Goal: Task Accomplishment & Management: Complete application form

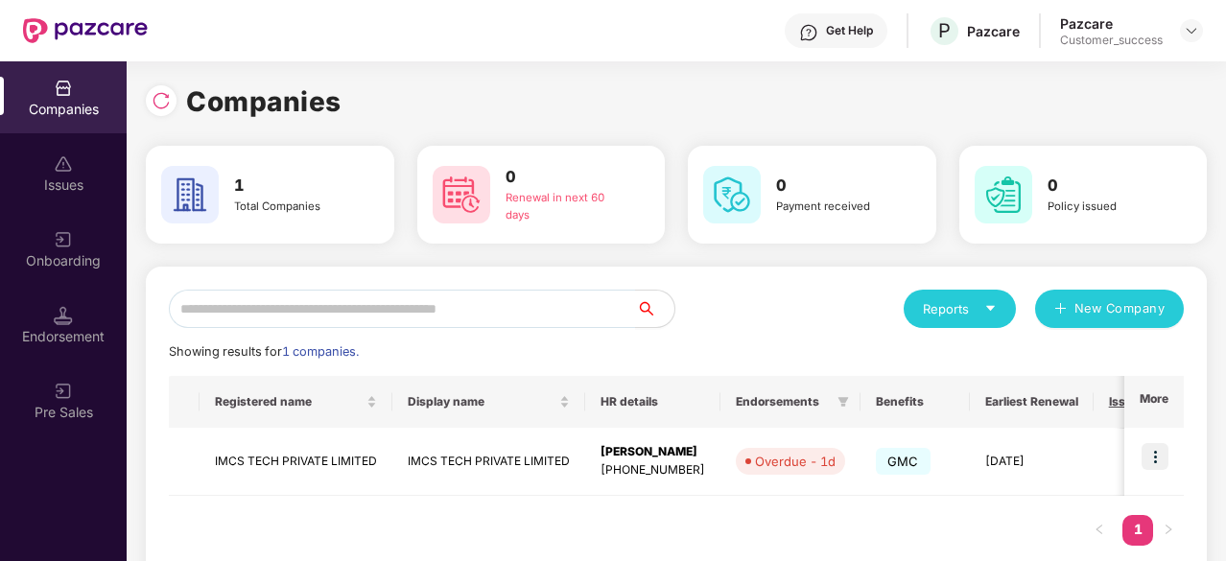
click at [1160, 465] on img at bounding box center [1154, 456] width 27 height 27
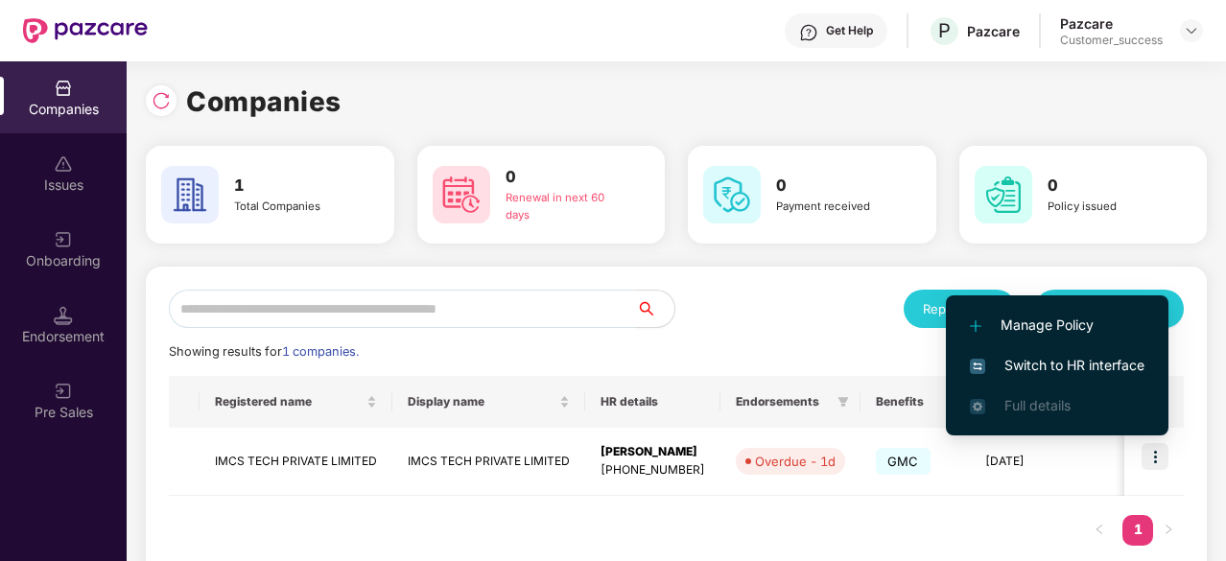
click at [1082, 366] on span "Switch to HR interface" at bounding box center [1057, 365] width 175 height 21
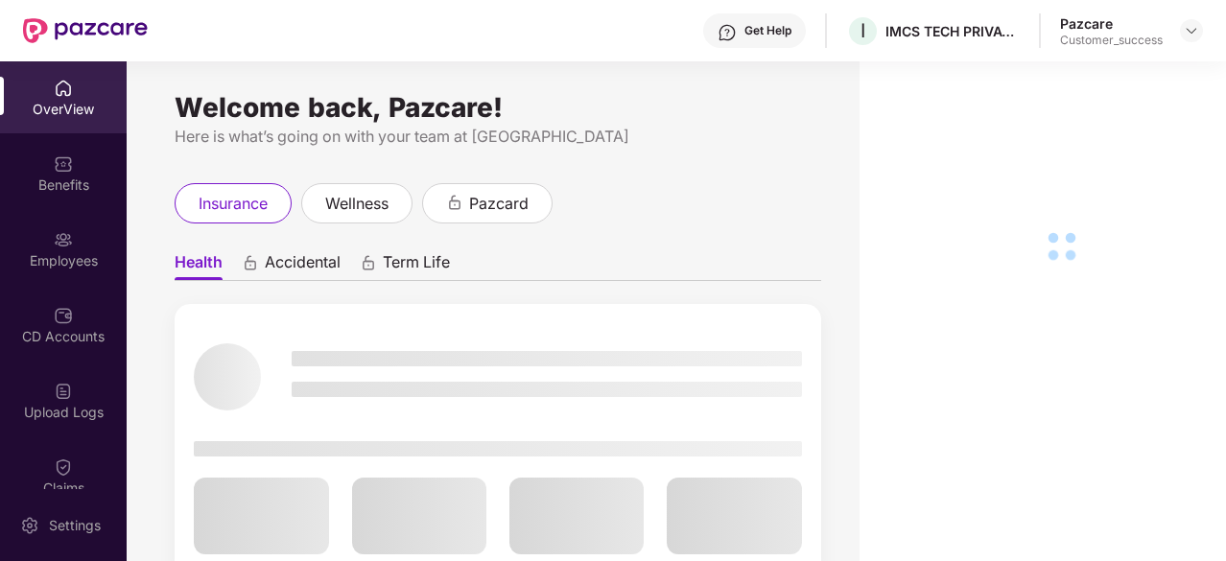
click at [96, 245] on div "Employees" at bounding box center [63, 249] width 127 height 72
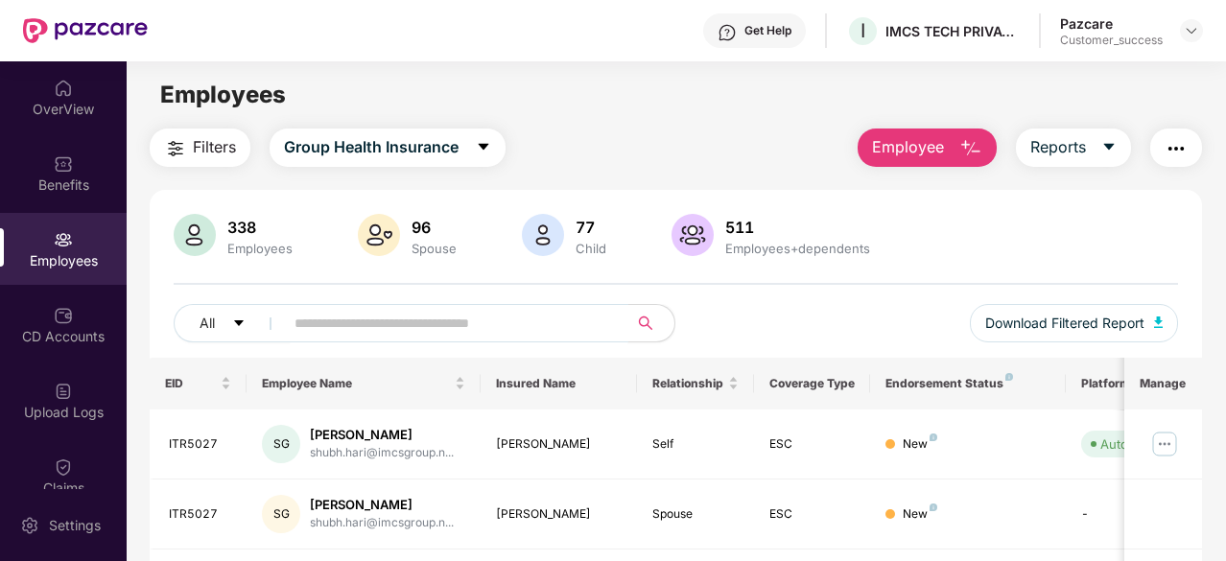
click at [313, 338] on span at bounding box center [449, 323] width 357 height 38
paste input "*******"
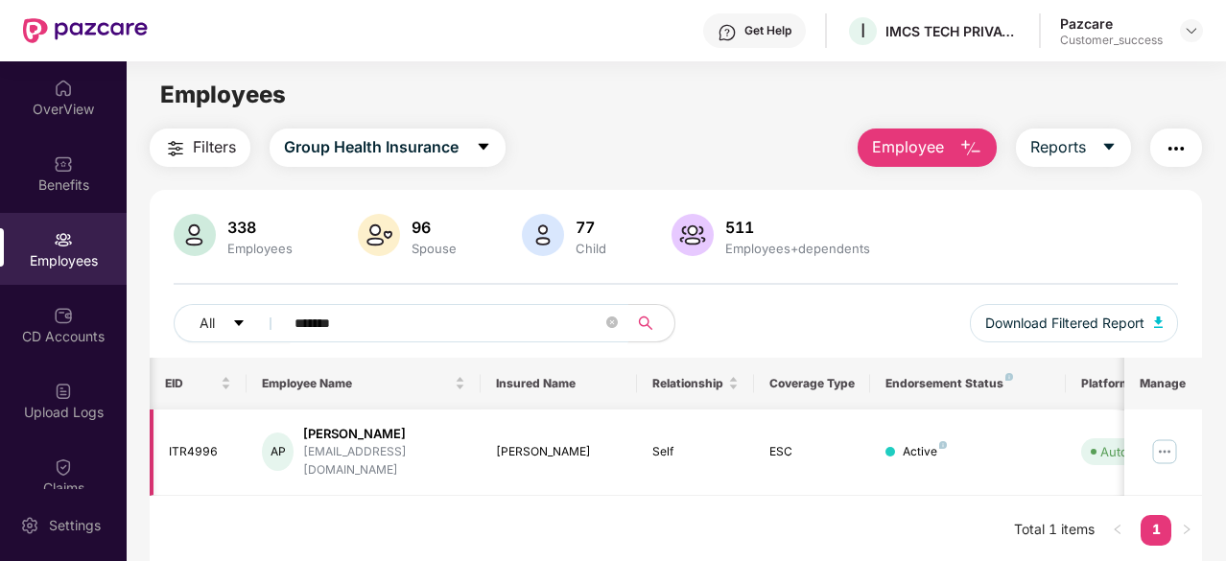
scroll to position [0, 192]
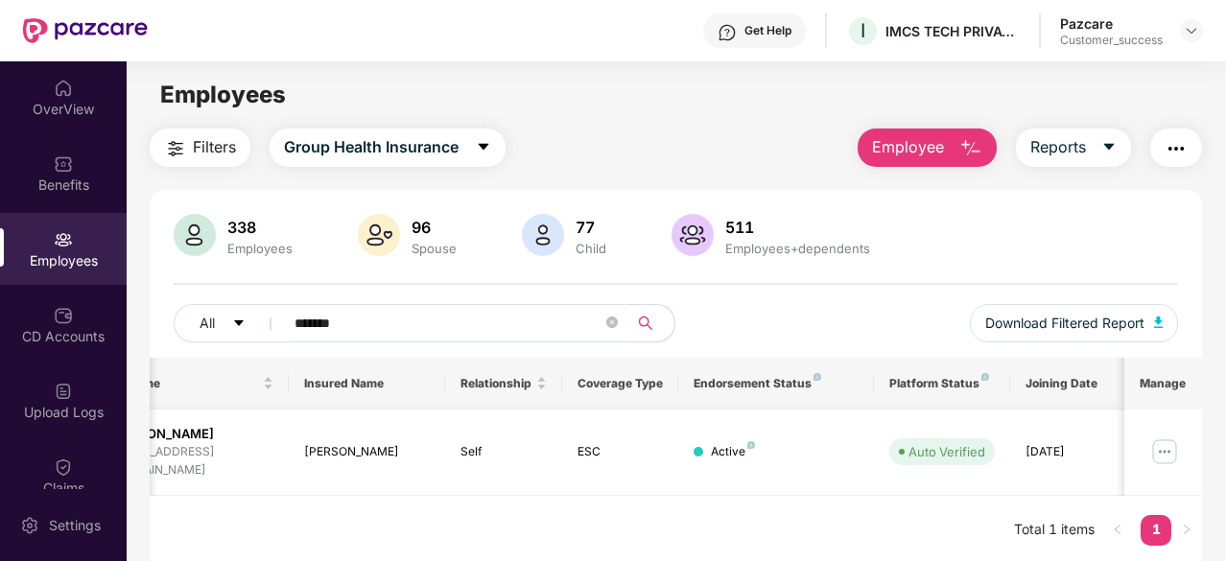
type input "*******"
click at [1166, 440] on img at bounding box center [1164, 451] width 31 height 31
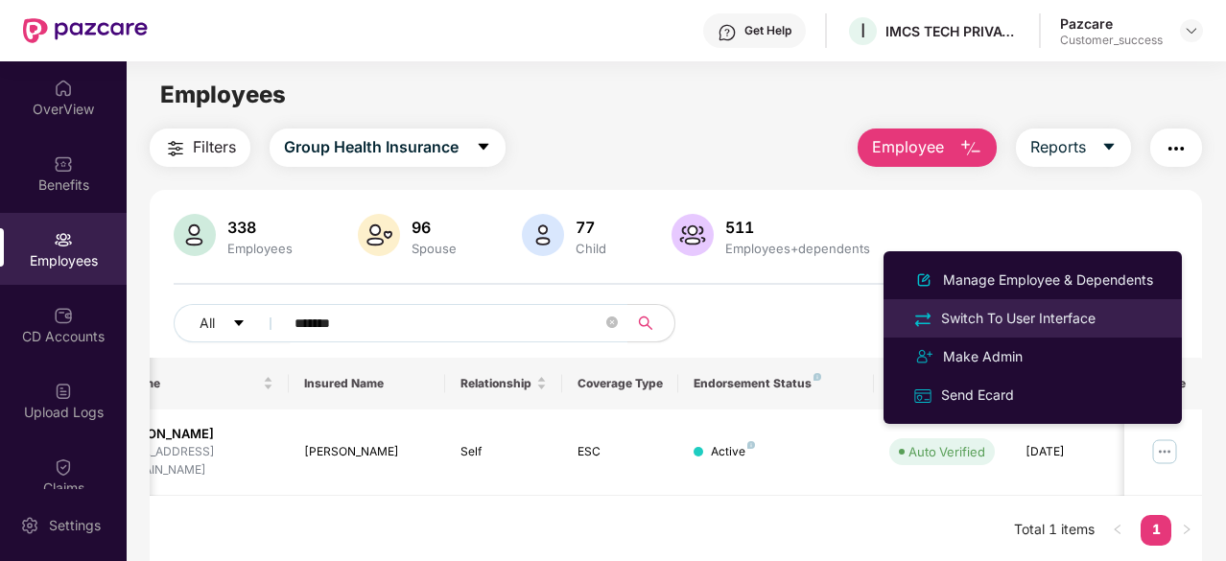
click at [1098, 316] on div "Switch To User Interface" at bounding box center [1018, 318] width 162 height 21
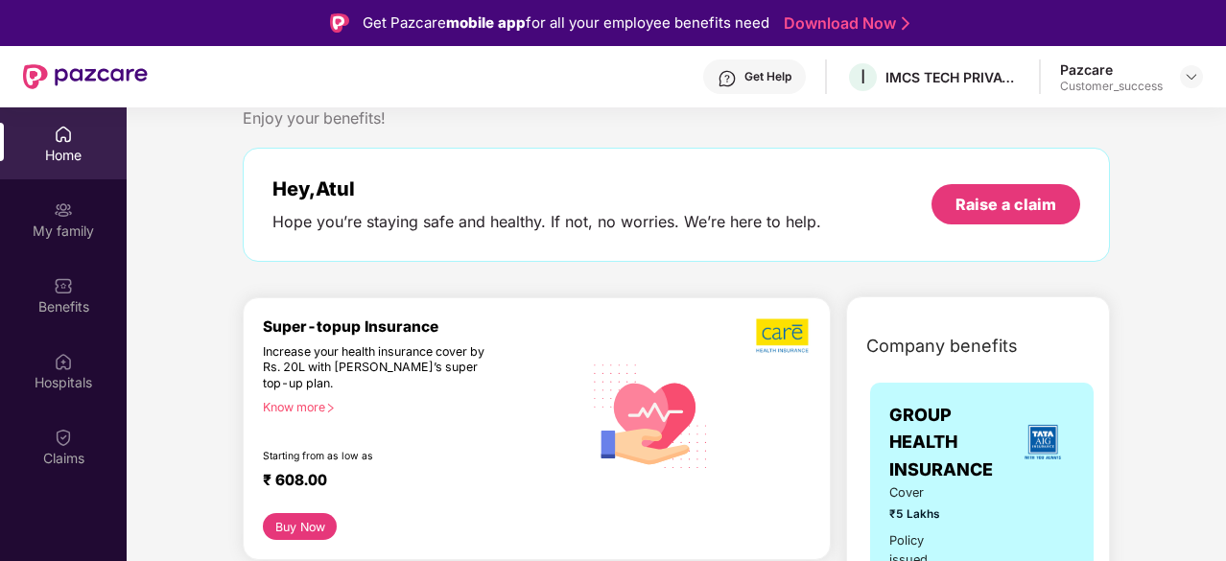
scroll to position [0, 0]
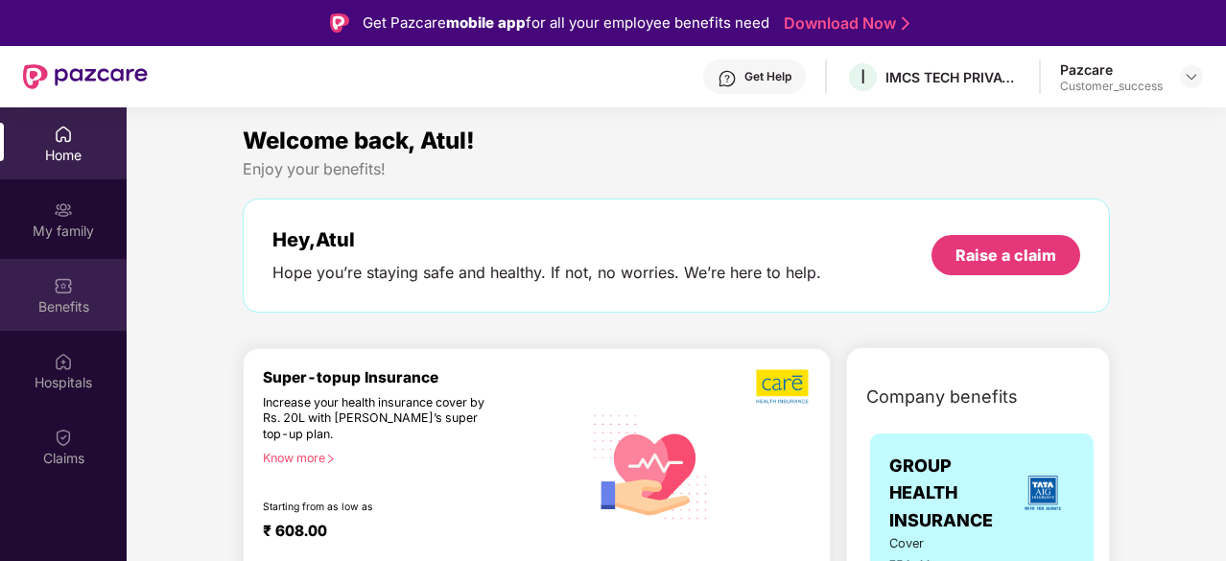
click at [106, 301] on div "Benefits" at bounding box center [63, 306] width 127 height 19
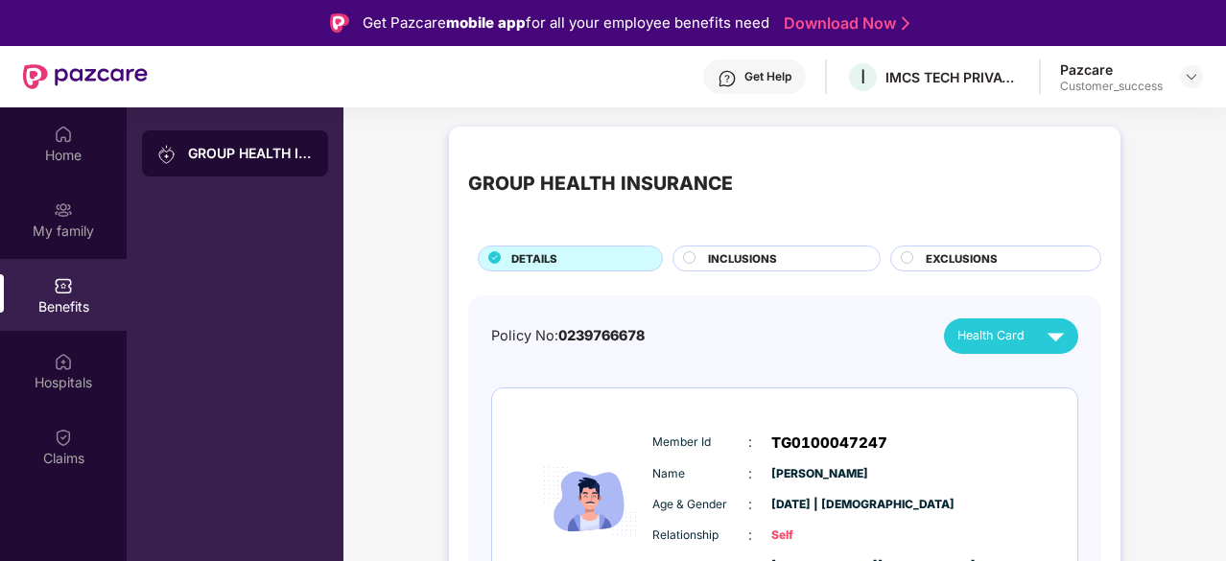
scroll to position [85, 0]
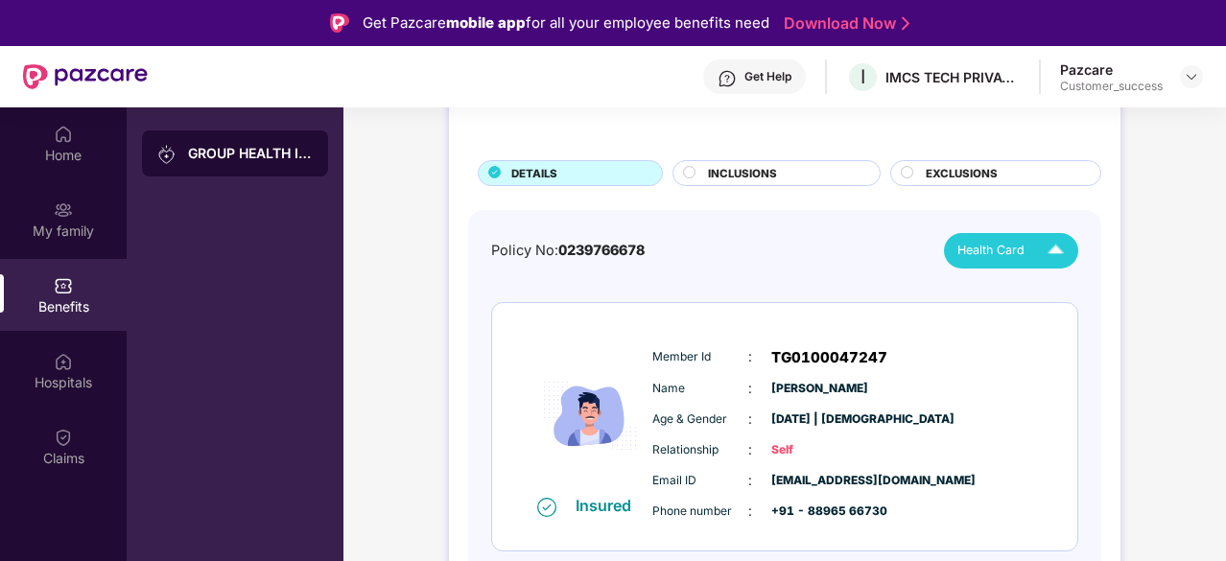
click at [1063, 244] on img at bounding box center [1056, 251] width 34 height 34
click at [1026, 292] on div "Atul Paswan" at bounding box center [1015, 293] width 125 height 21
click at [670, 187] on div "GROUP HEALTH INSURANCE DETAILS INCLUSIONS EXCLUSIONS Policy No: 0239766678 Heal…" at bounding box center [784, 341] width 671 height 600
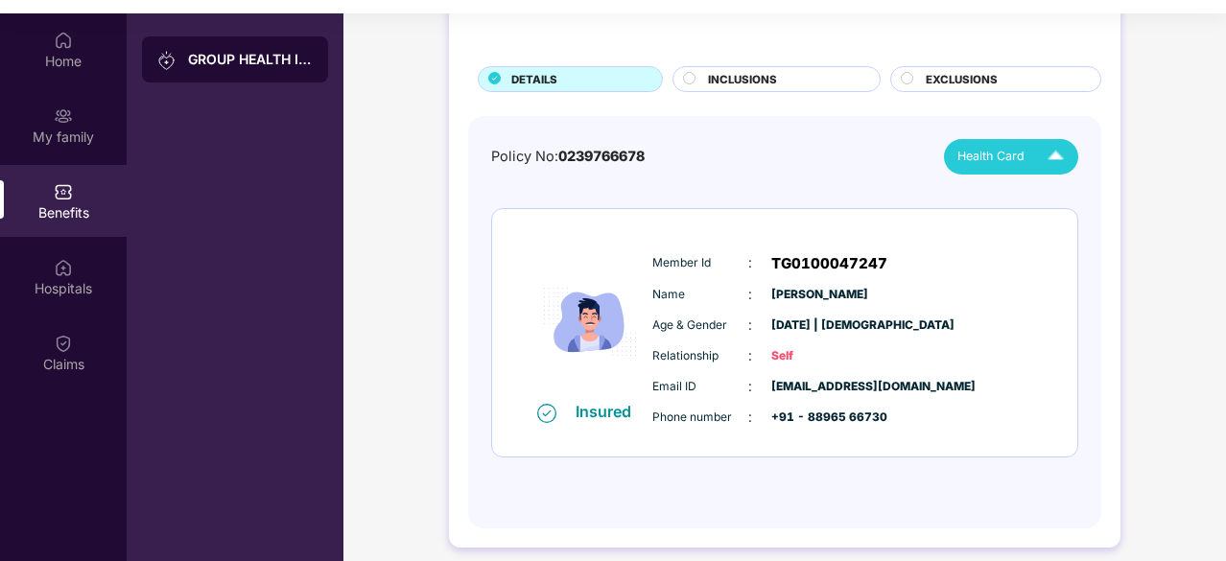
scroll to position [0, 0]
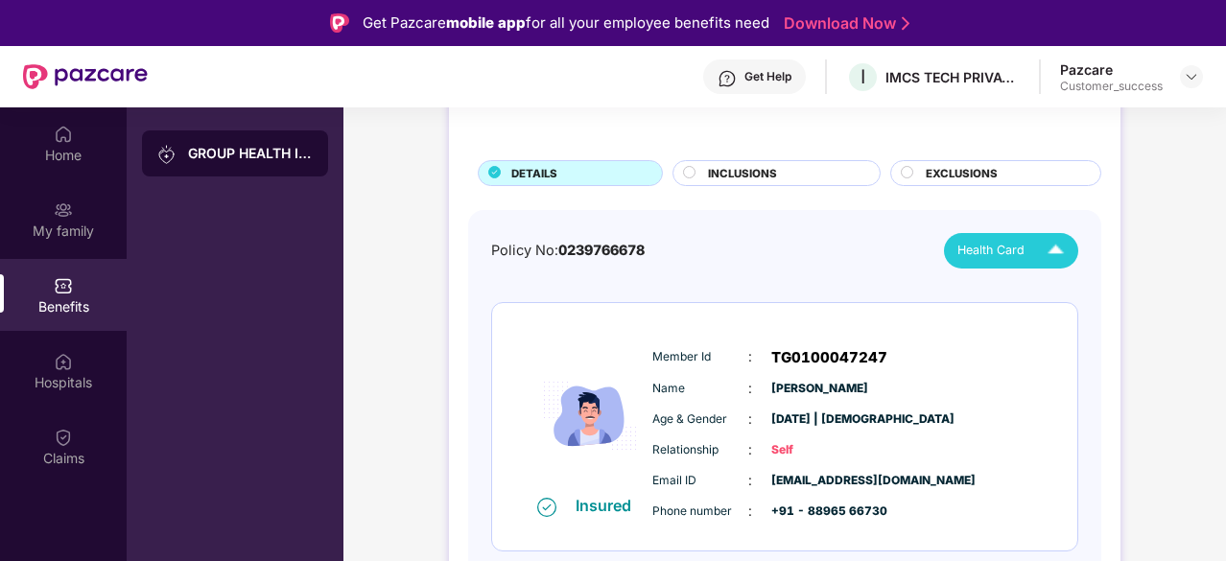
click at [754, 186] on div "GROUP HEALTH INSURANCE DETAILS INCLUSIONS EXCLUSIONS Policy No: 0239766678 Heal…" at bounding box center [784, 341] width 671 height 600
click at [768, 177] on span "INCLUSIONS" at bounding box center [742, 173] width 69 height 17
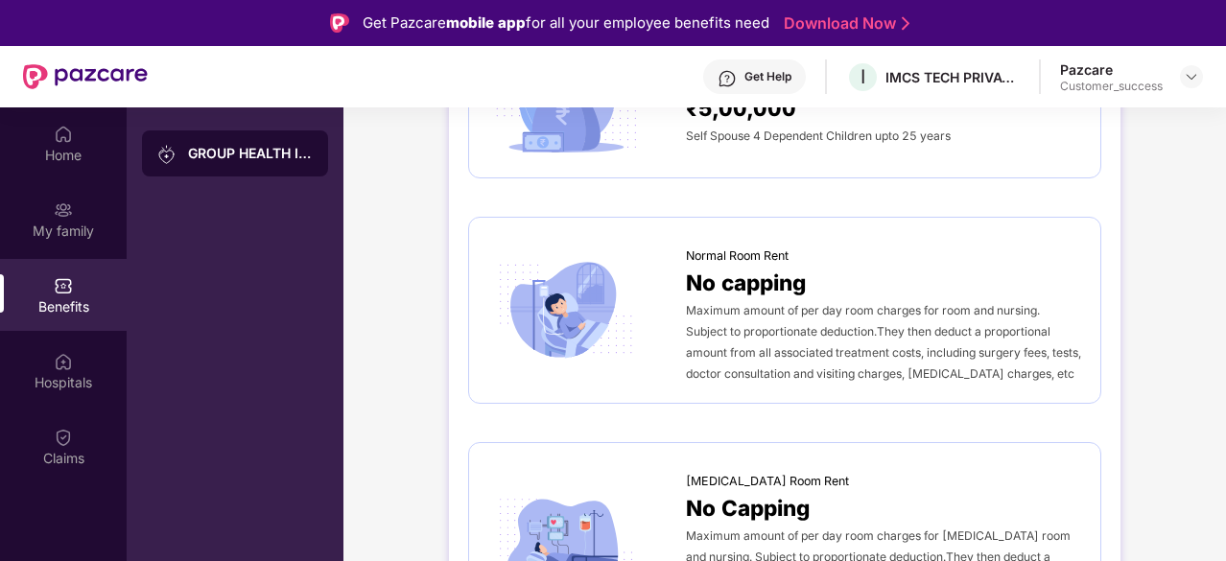
scroll to position [275, 0]
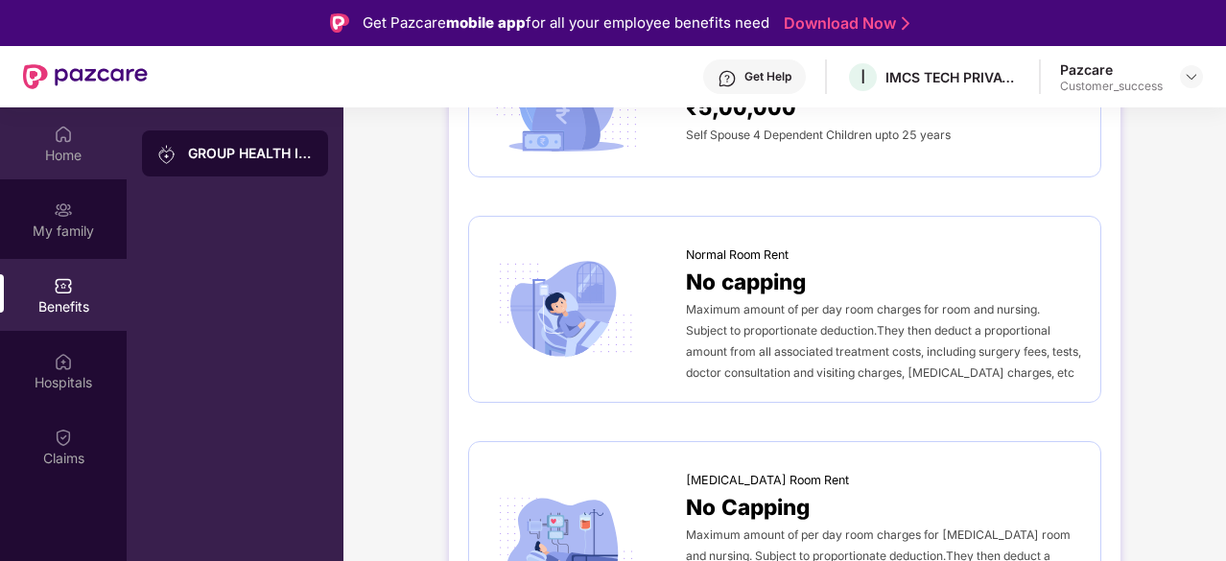
click at [54, 157] on div "Home" at bounding box center [63, 155] width 127 height 19
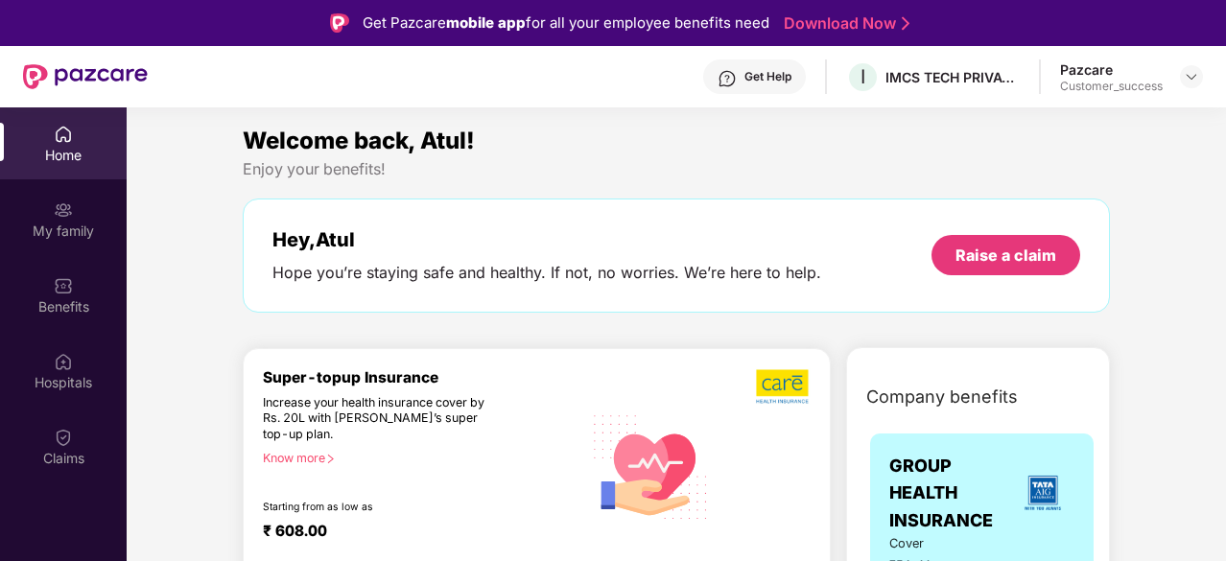
scroll to position [177, 0]
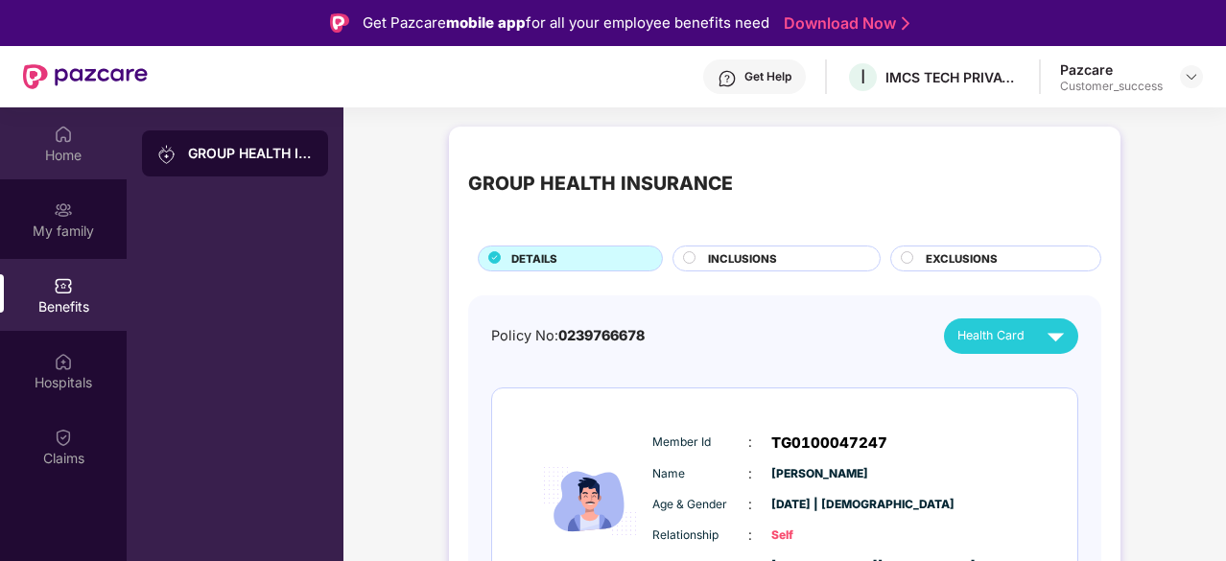
click at [78, 160] on div "Home" at bounding box center [63, 155] width 127 height 19
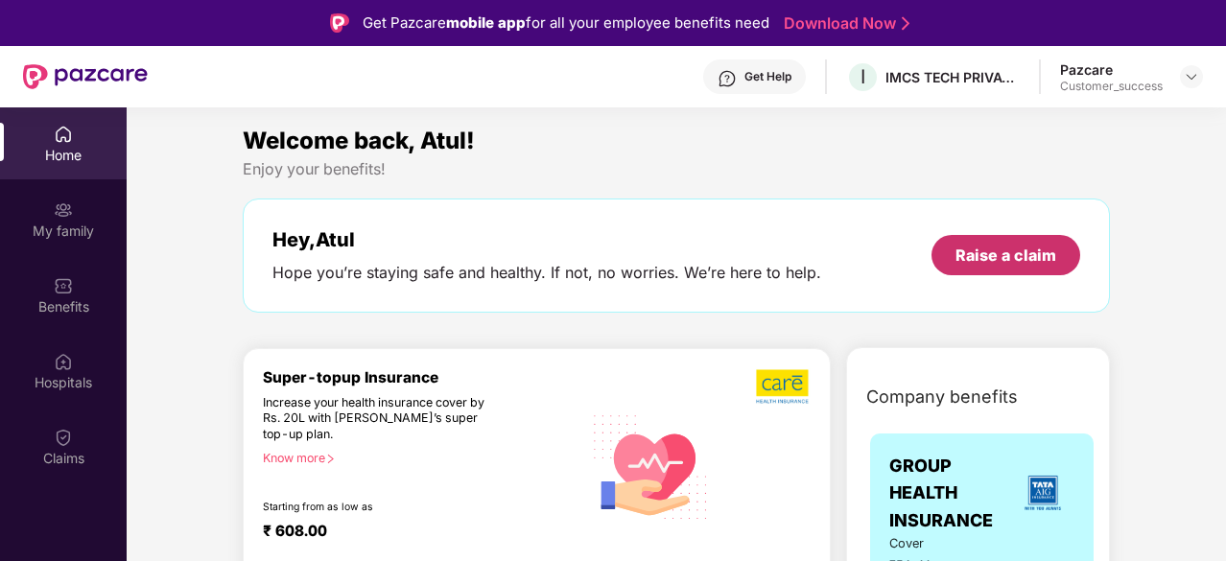
click at [987, 245] on div "Raise a claim" at bounding box center [1005, 255] width 101 height 21
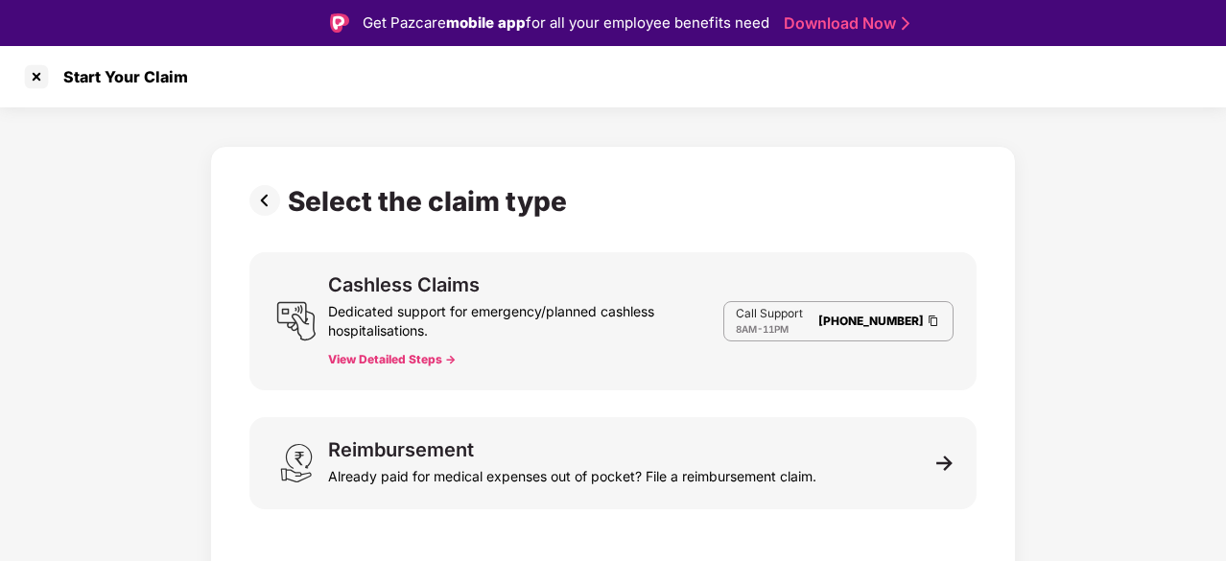
scroll to position [46, 0]
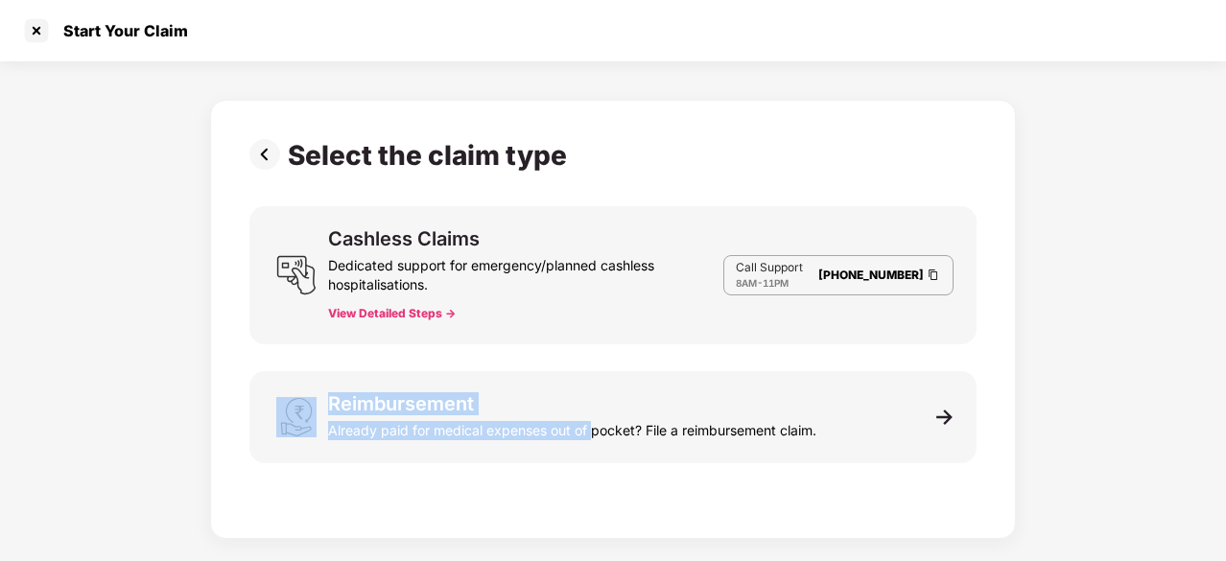
click at [109, 408] on div "Select the claim type Cashless Claims Dedicated support for emergency/planned c…" at bounding box center [613, 300] width 1226 height 478
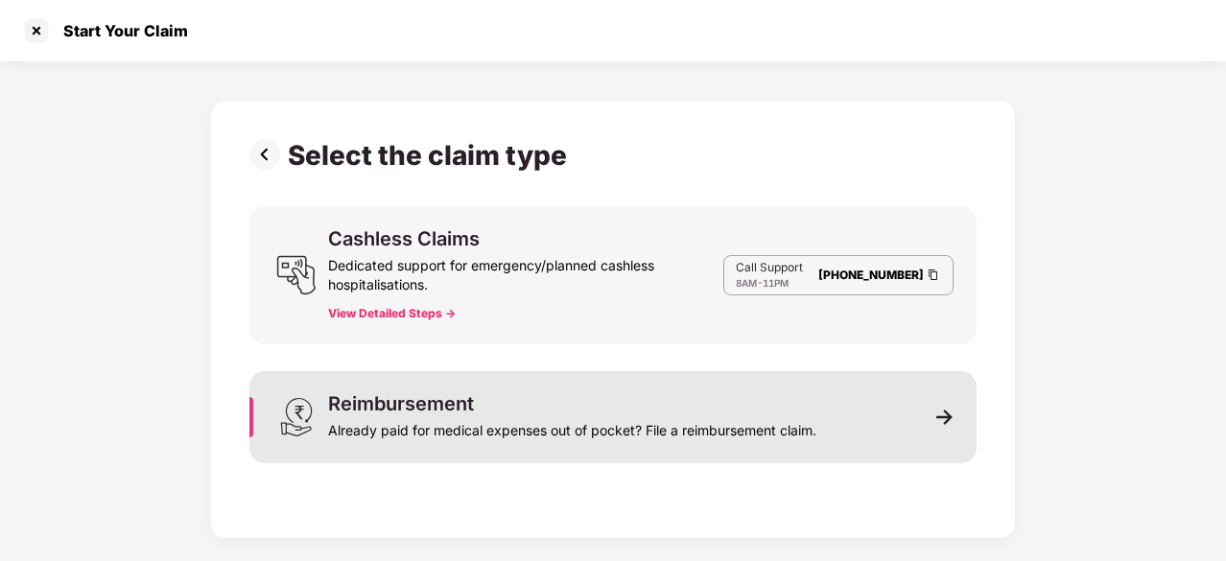
click at [862, 420] on div "Reimbursement Already paid for medical expenses out of pocket? File a reimburse…" at bounding box center [612, 417] width 727 height 92
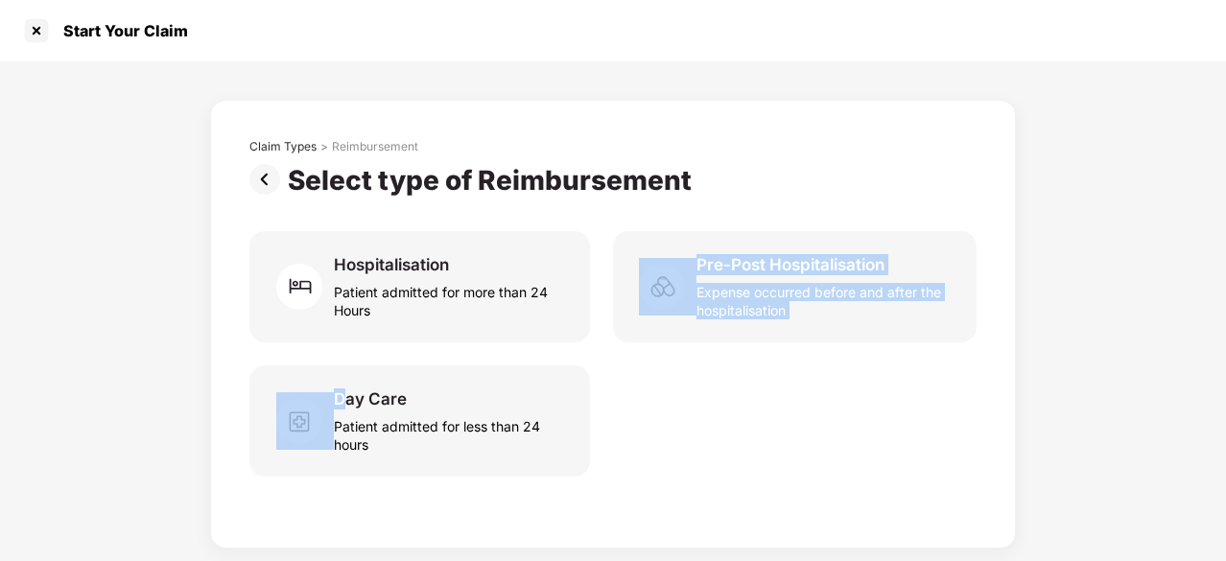
drag, startPoint x: 457, startPoint y: 308, endPoint x: 171, endPoint y: 399, distance: 300.0
click at [237, 379] on div "Claim Types > Reimbursement Select type of Reimbursement Hospitalisation Patien…" at bounding box center [613, 324] width 806 height 449
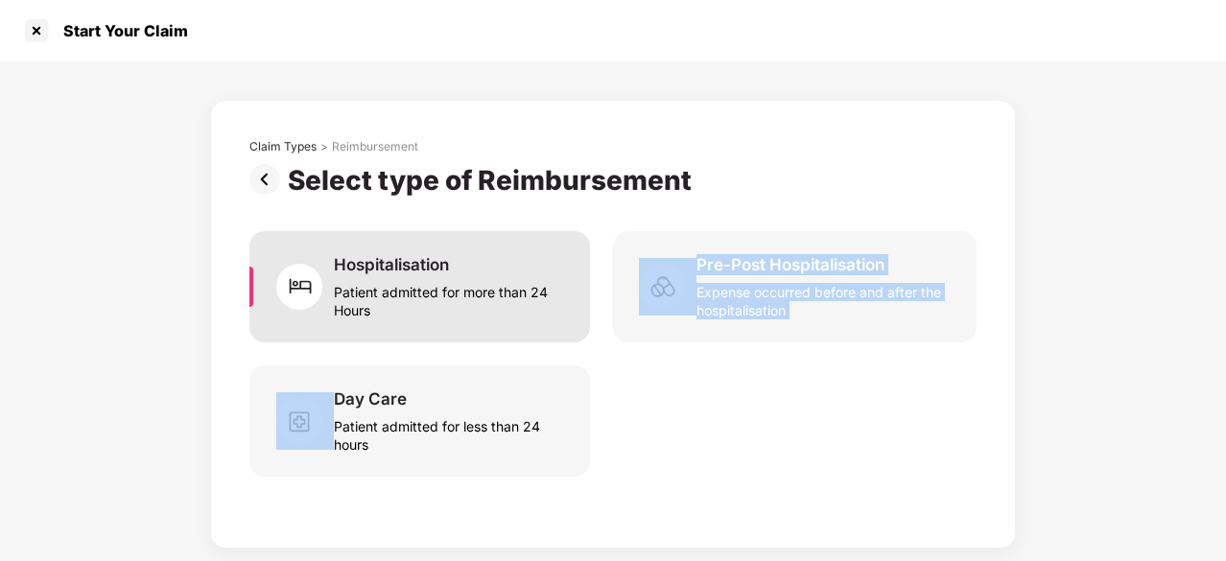
click at [413, 310] on div "Patient admitted for more than 24 Hours" at bounding box center [450, 297] width 233 height 44
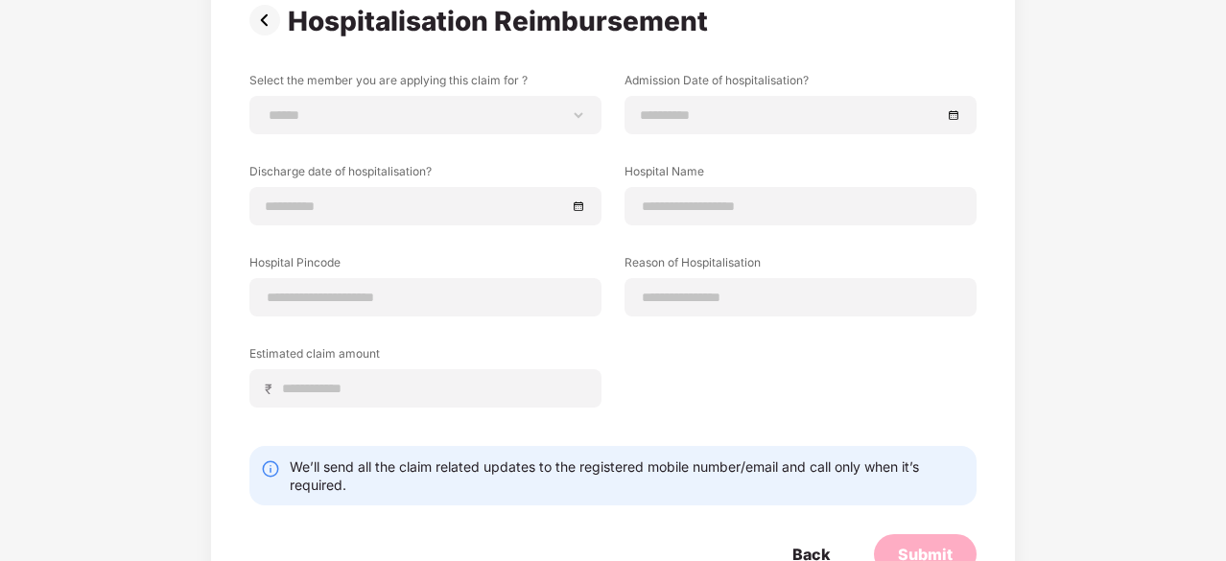
scroll to position [155, 0]
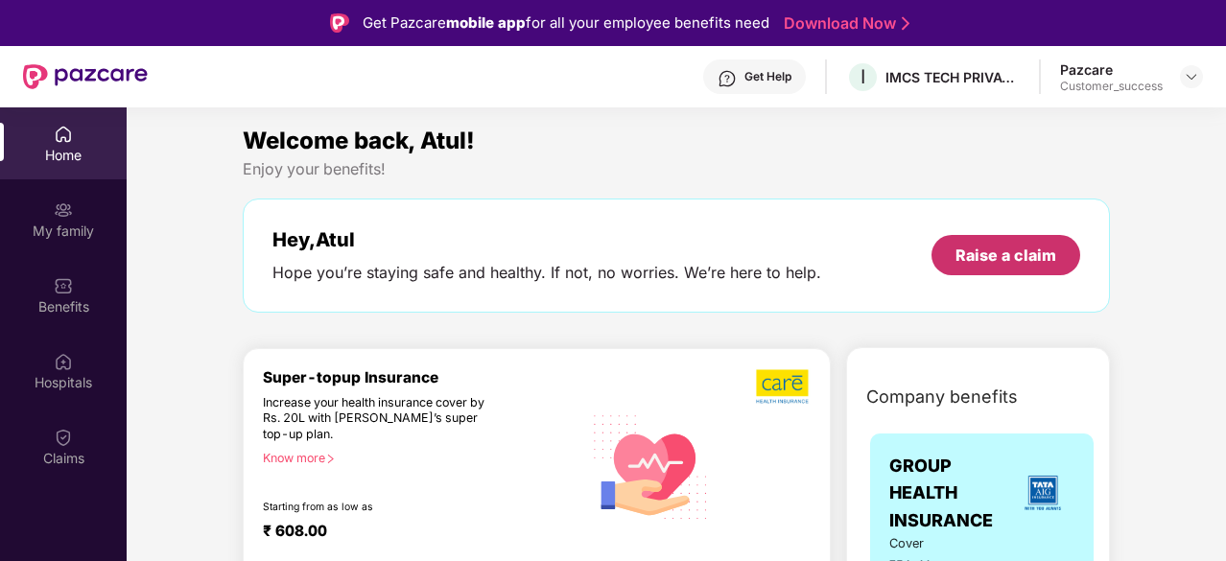
click at [941, 245] on div "Raise a claim" at bounding box center [1005, 255] width 149 height 40
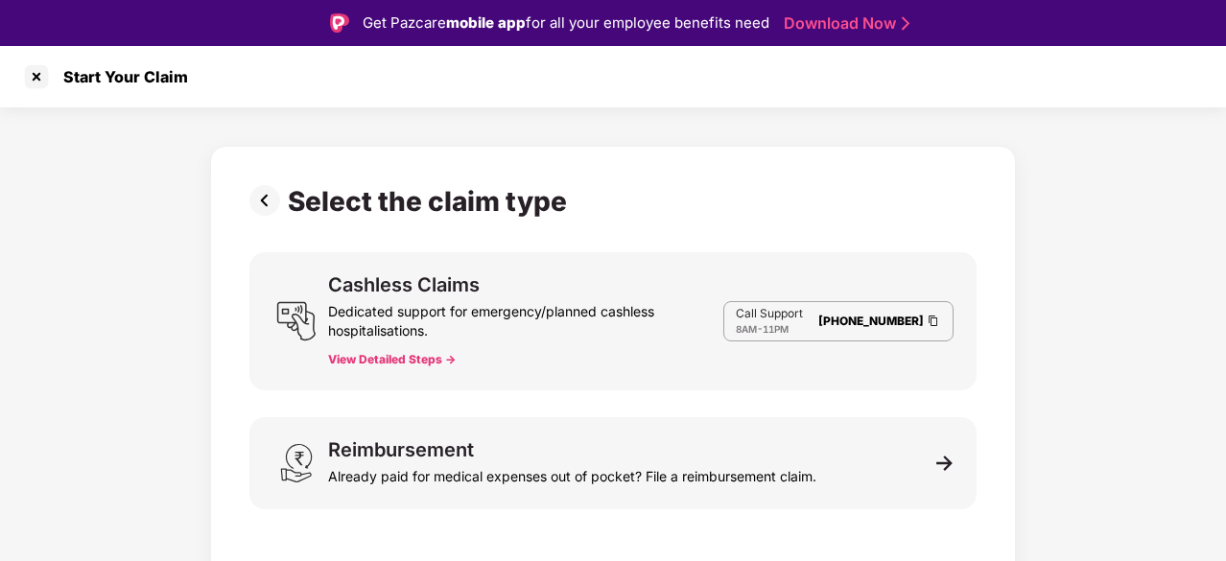
scroll to position [46, 0]
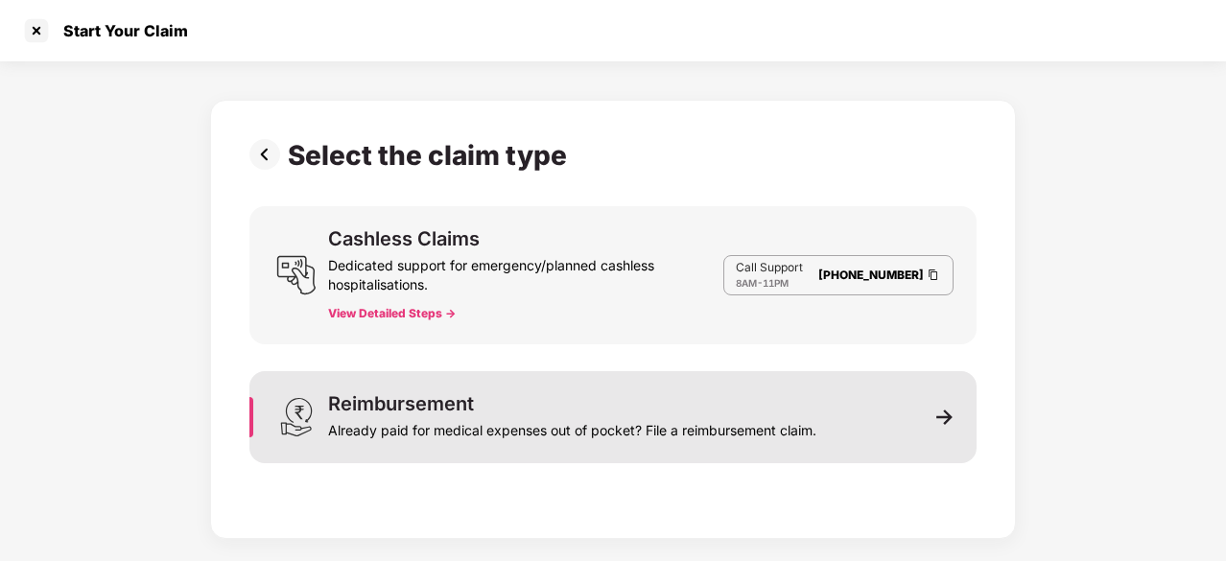
click at [883, 445] on div "Reimbursement Already paid for medical expenses out of pocket? File a reimburse…" at bounding box center [612, 417] width 727 height 92
